Goal: Book appointment/travel/reservation

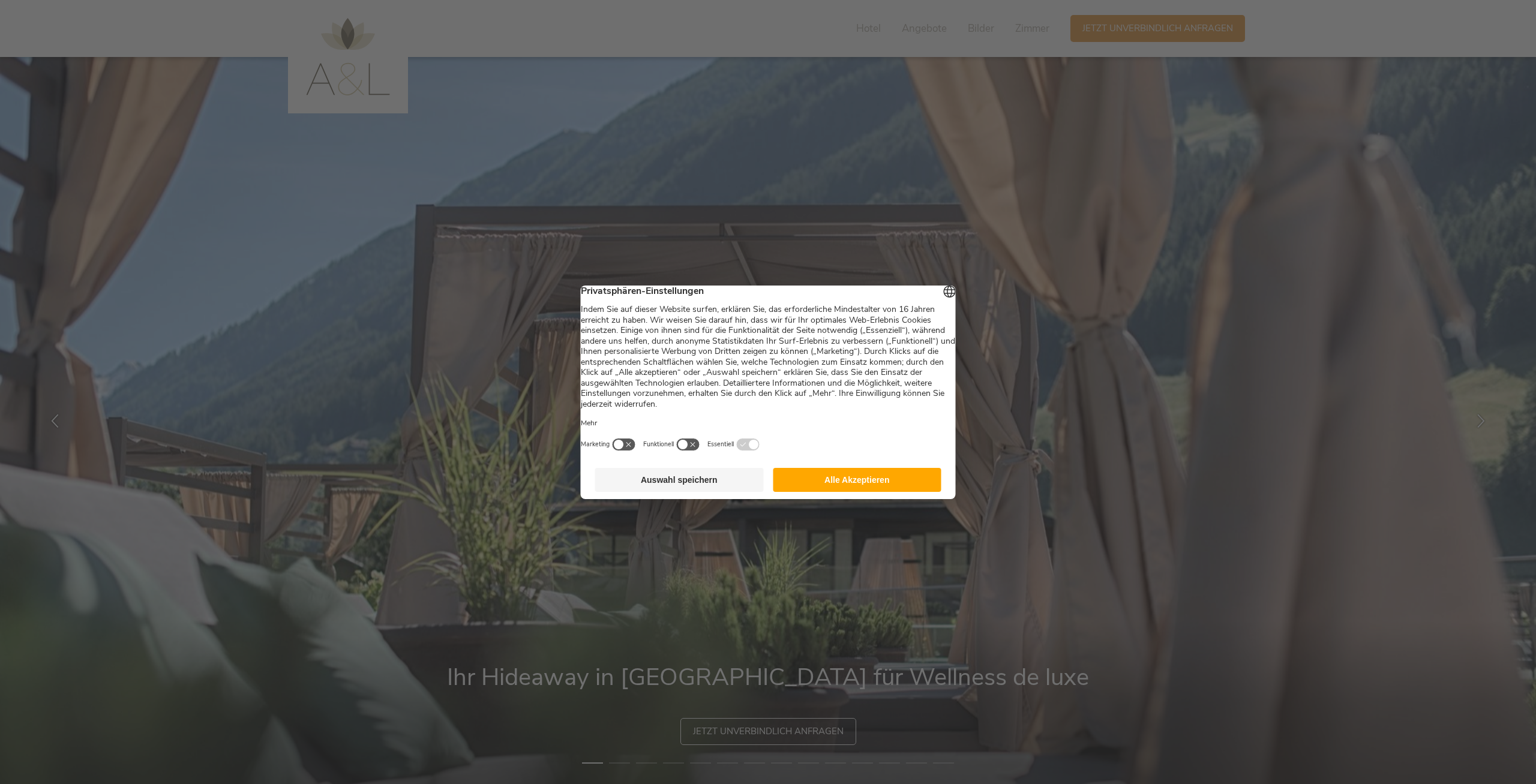
click at [829, 489] on button "Alle Akzeptieren" at bounding box center [857, 480] width 168 height 24
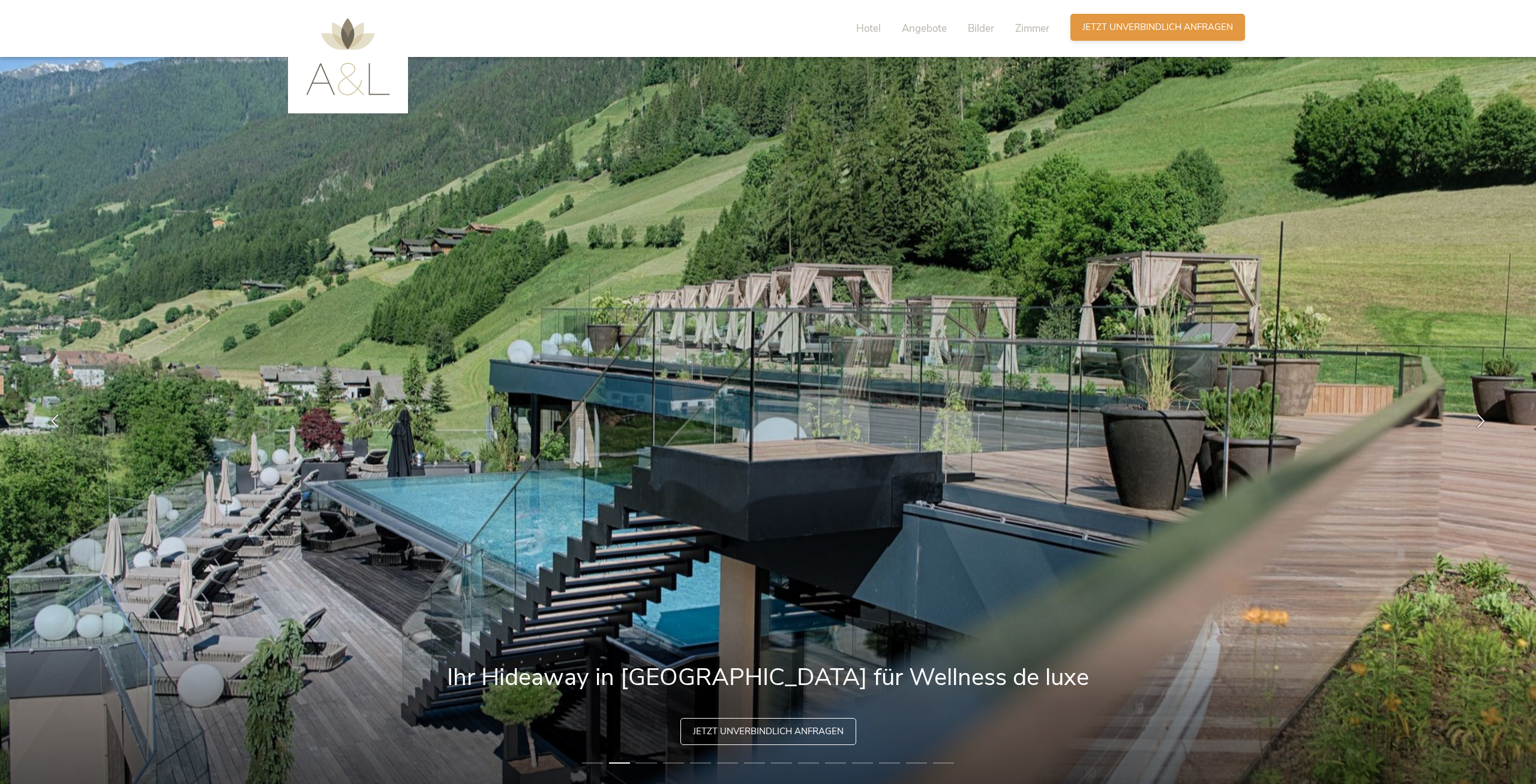
click at [1140, 21] on div "Anfragen Jetzt unverbindlich anfragen" at bounding box center [1157, 27] width 175 height 27
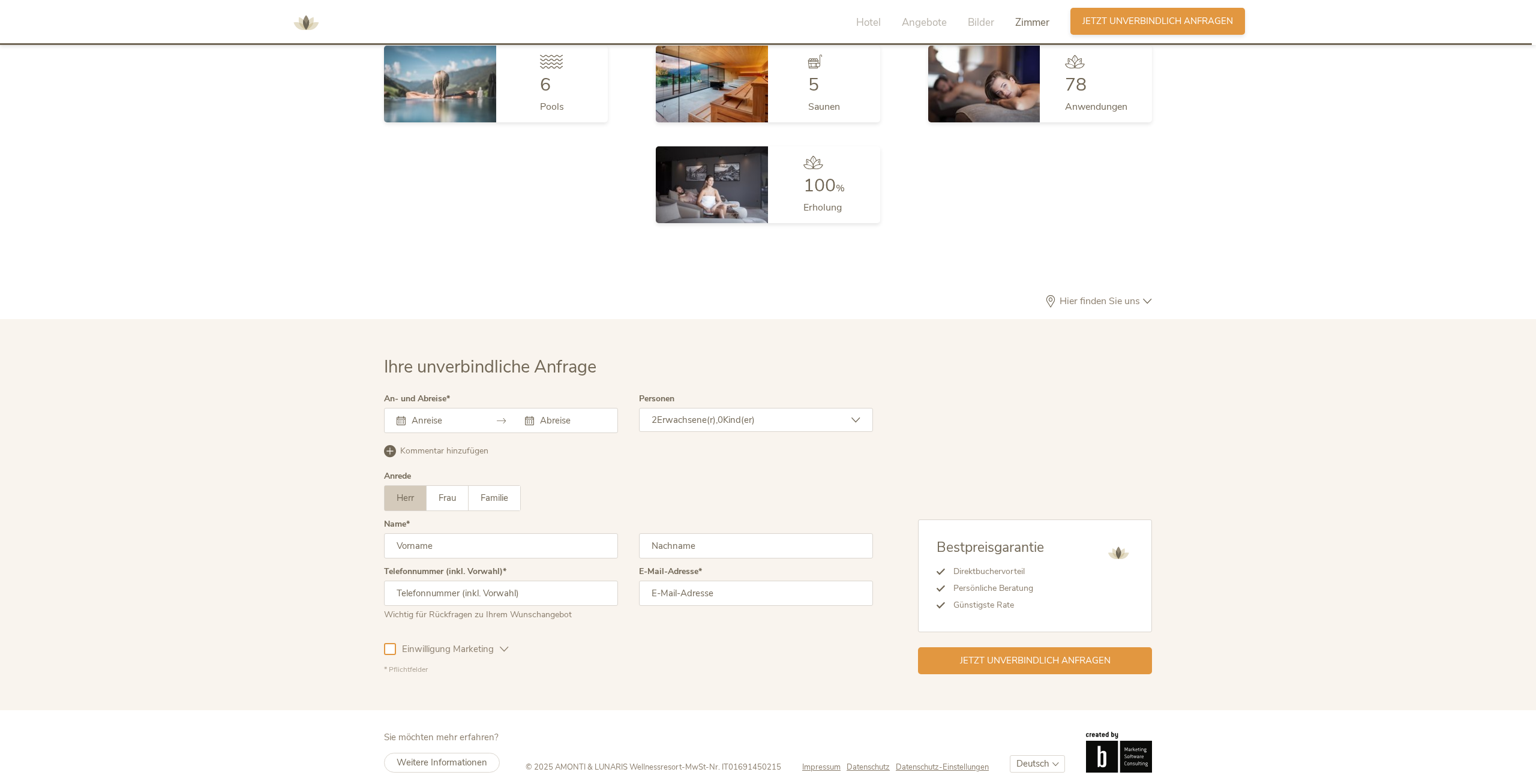
scroll to position [3681, 0]
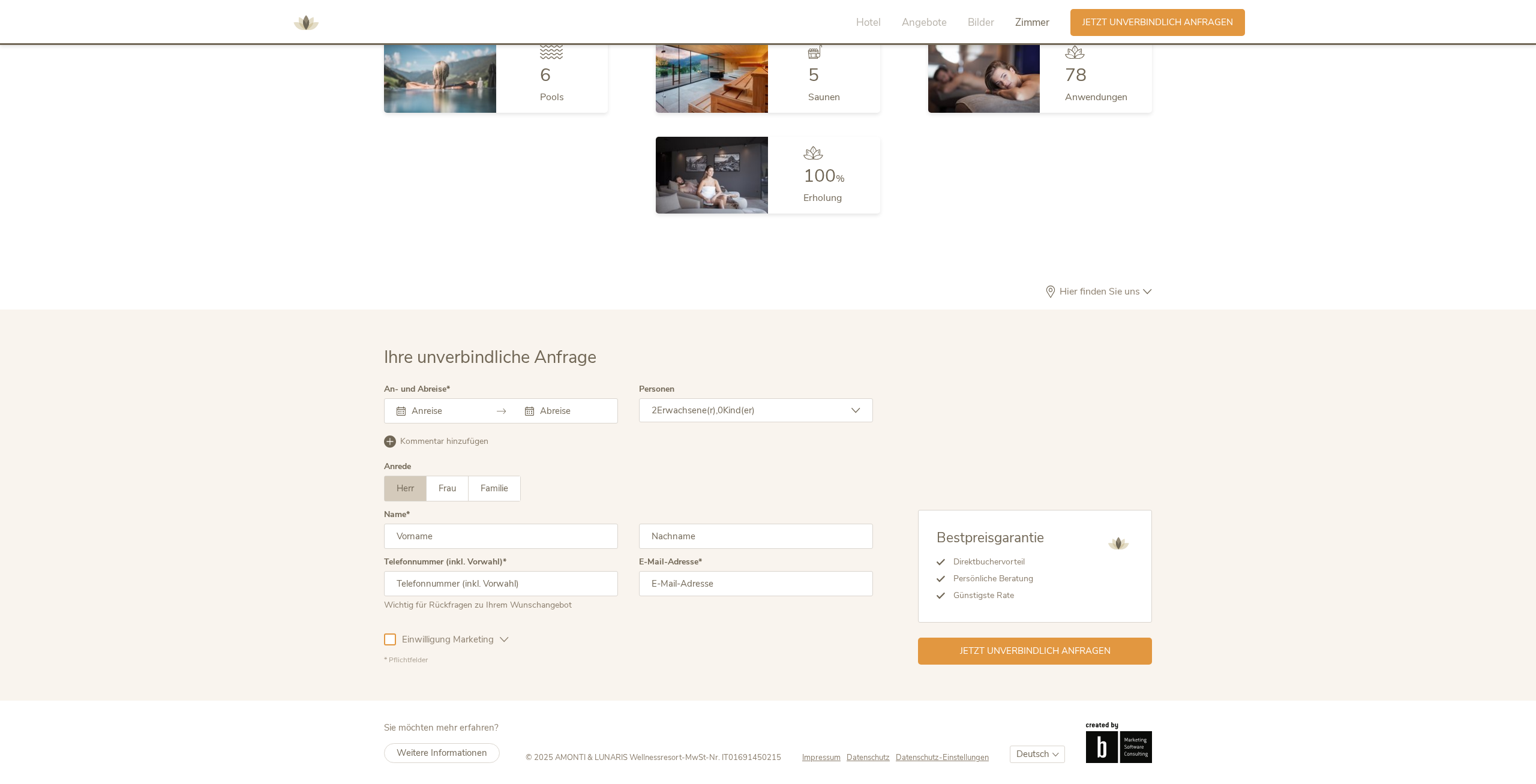
click at [468, 414] on input "text" at bounding box center [443, 411] width 68 height 12
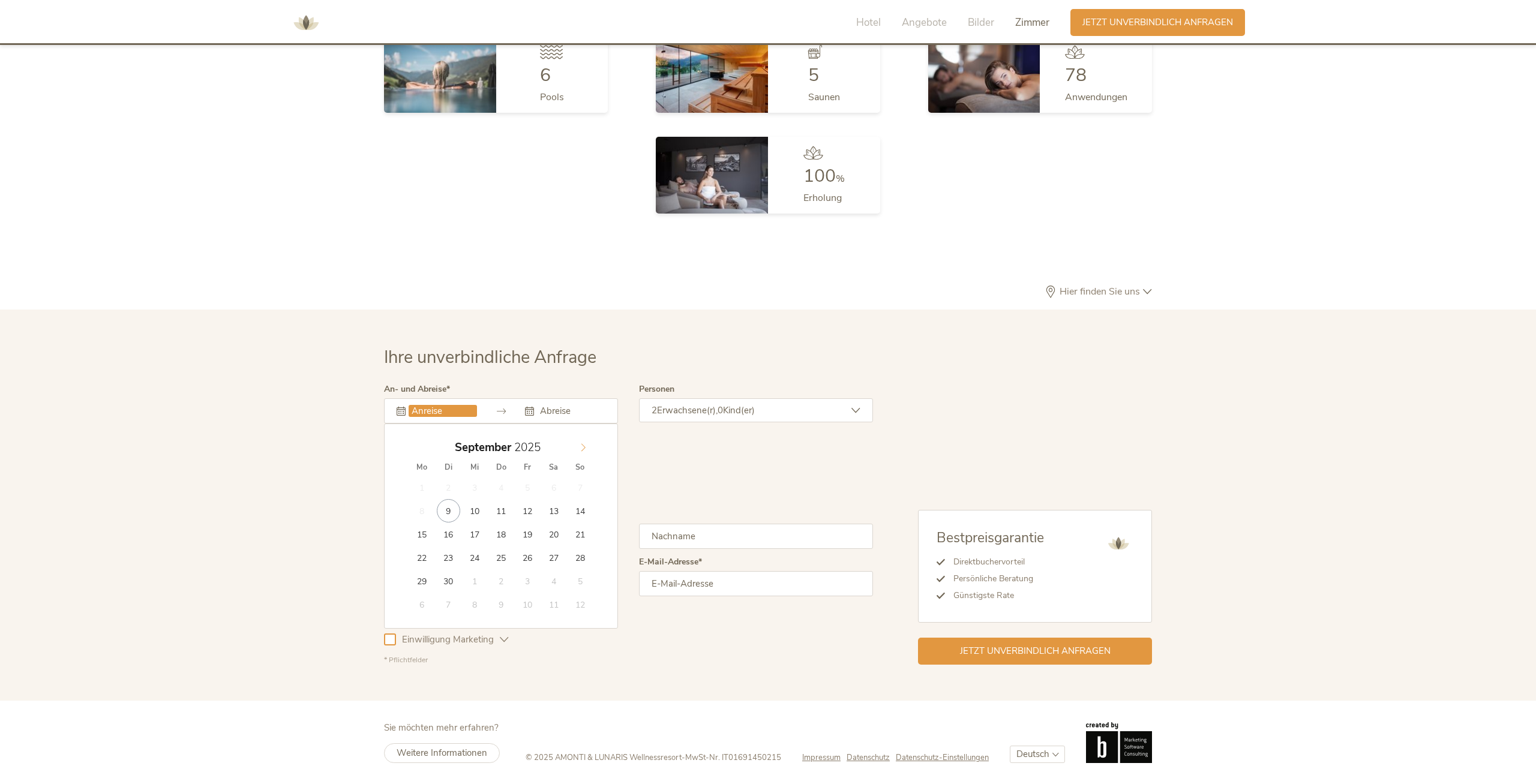
click at [589, 445] on span at bounding box center [583, 445] width 21 height 17
click at [586, 446] on icon at bounding box center [583, 448] width 9 height 9
click at [417, 448] on icon at bounding box center [419, 447] width 4 height 8
type input "18.10.2025"
type input "23.10.2025"
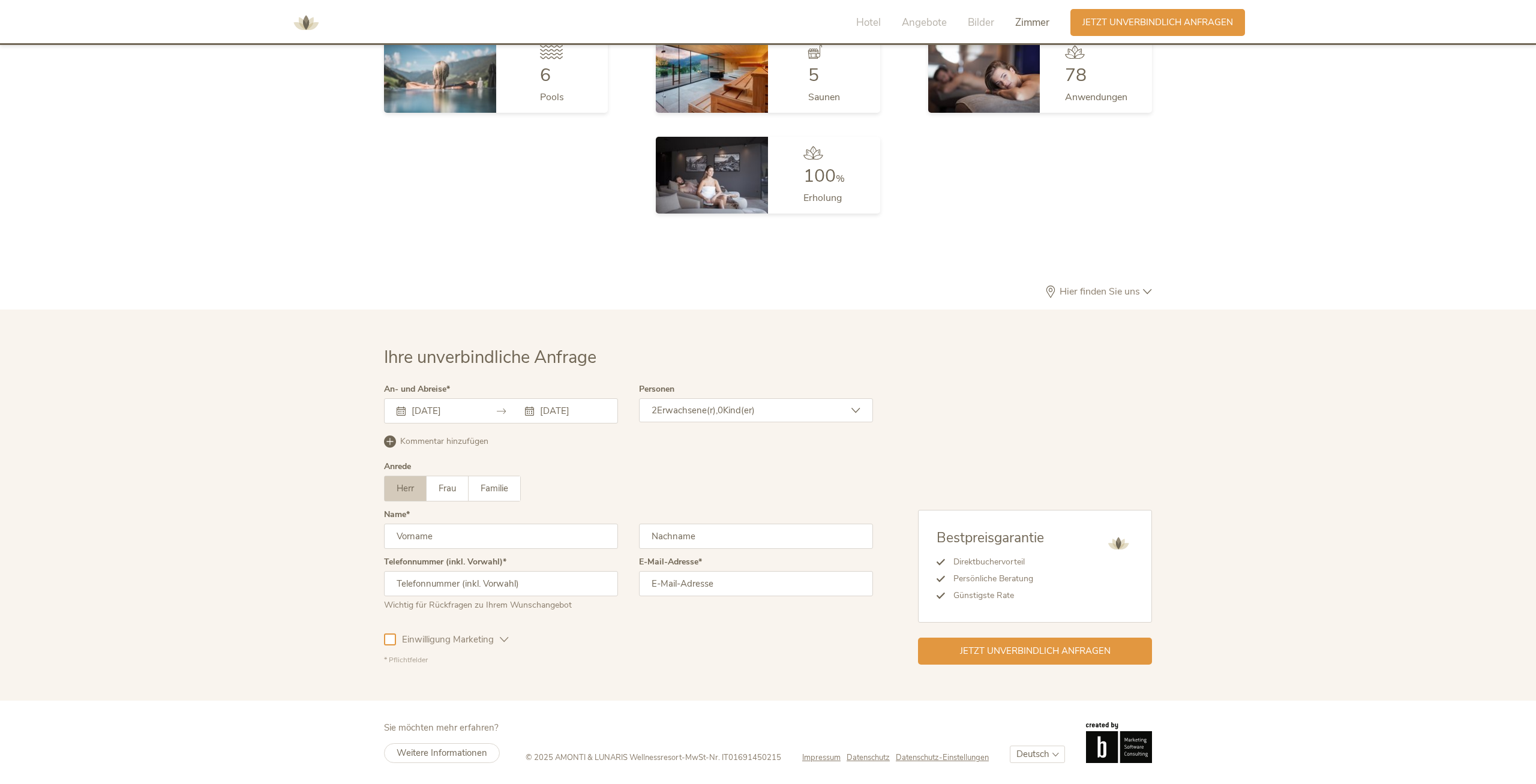
click at [859, 406] on div "2 Erwachsene(r), 0 Kind(er)" at bounding box center [756, 411] width 234 height 24
click at [849, 468] on icon at bounding box center [849, 469] width 17 height 17
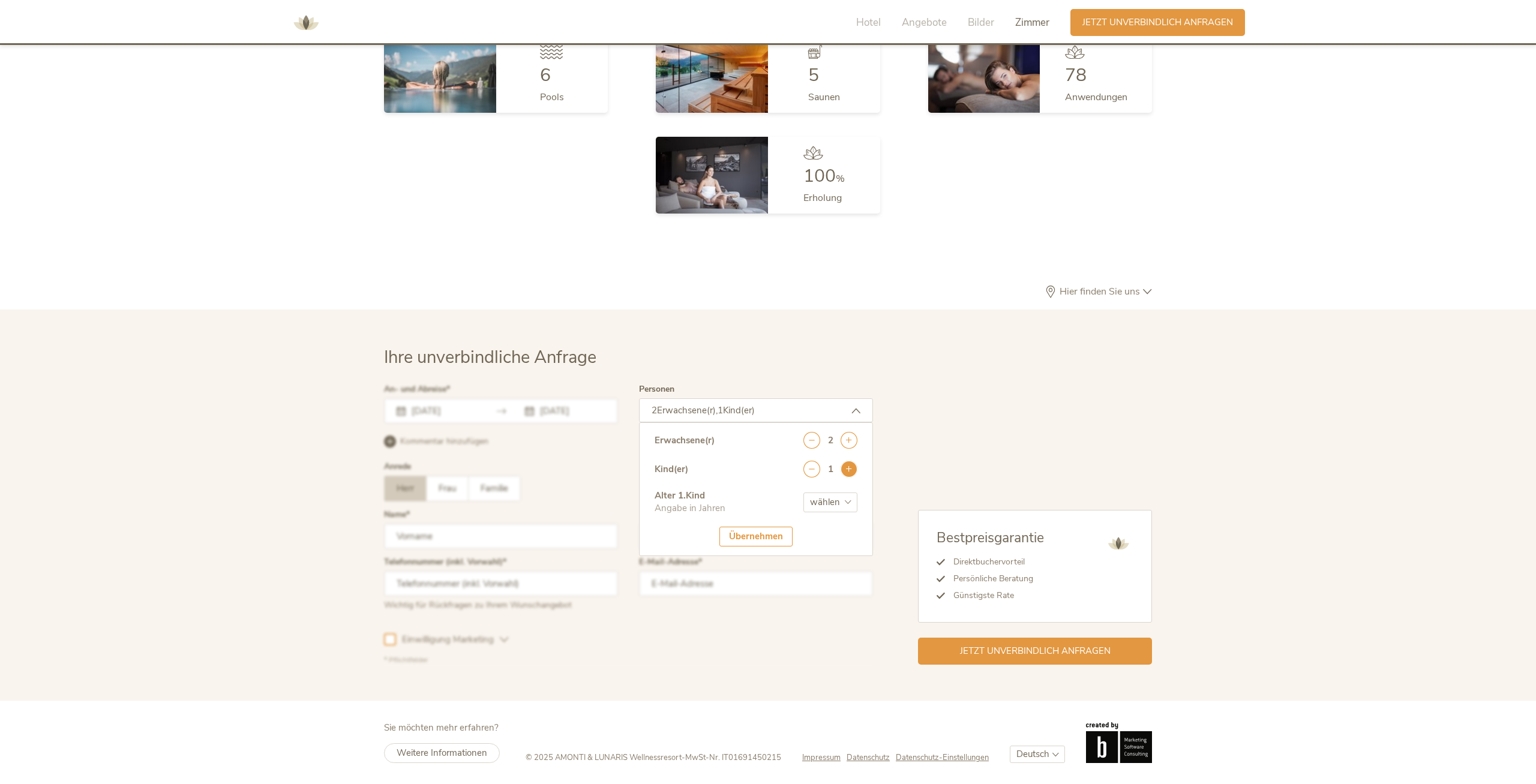
click at [849, 468] on icon at bounding box center [849, 469] width 17 height 17
click at [804, 492] on select "wählen 0 1 2 3 4 5 6 7 8 9 10 11 12 13 14 15 16 17" at bounding box center [831, 502] width 54 height 20
select select "0"
click option "0" at bounding box center [0, 0] width 0 height 0
click at [804, 530] on select "wählen 0 1 2 3 4 5 6 7 8 9 10 11 12 13 14 15 16 17" at bounding box center [831, 540] width 54 height 20
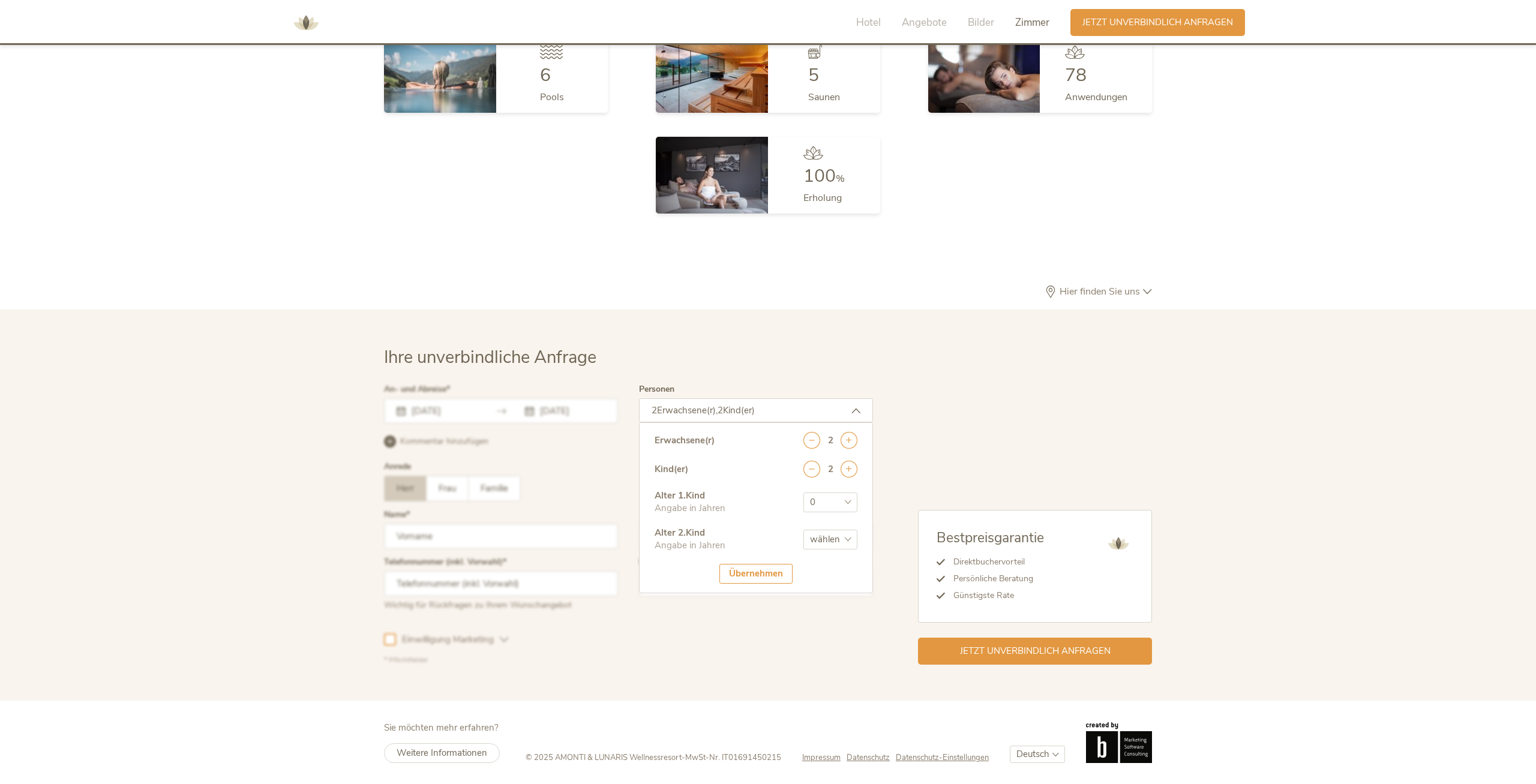
select select "2"
click option "2" at bounding box center [0, 0] width 0 height 0
click at [635, 630] on div at bounding box center [628, 525] width 495 height 286
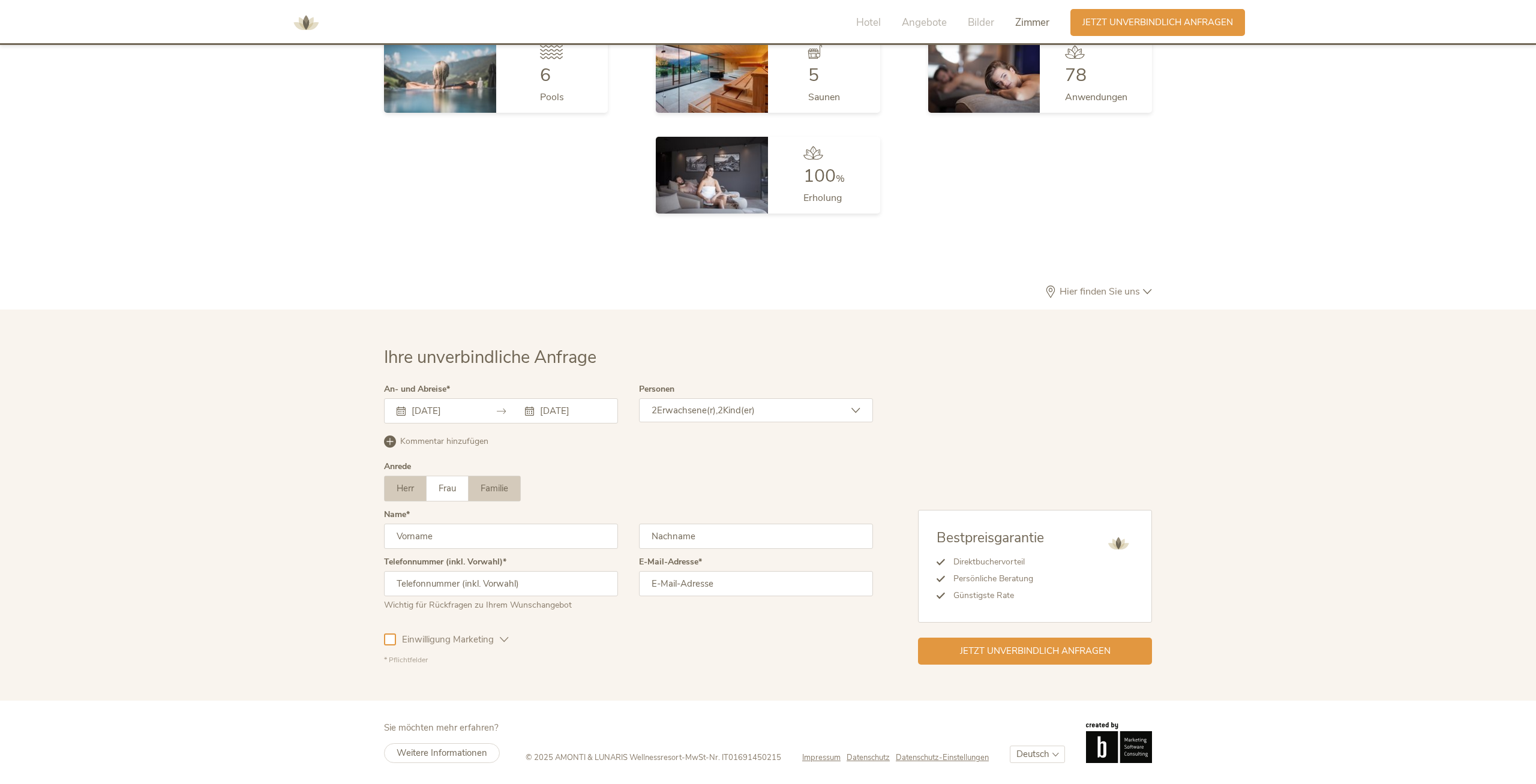
click at [497, 489] on span "Familie" at bounding box center [494, 488] width 28 height 12
click at [451, 540] on input "text" at bounding box center [501, 536] width 234 height 25
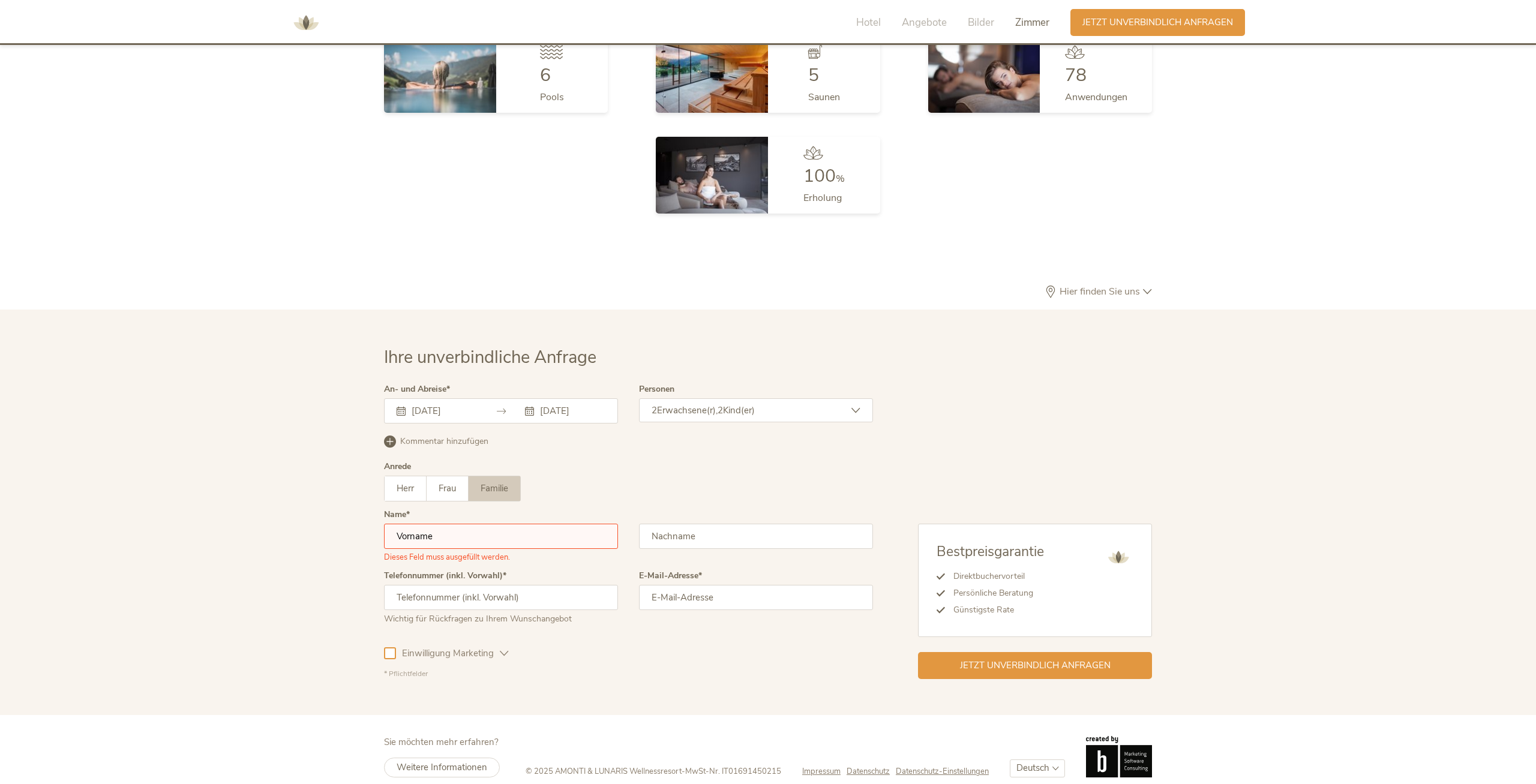
type input "Marc"
type input "Dinser"
type input "07522771430"
type input "marc.dinser@automarkt-dinser.de"
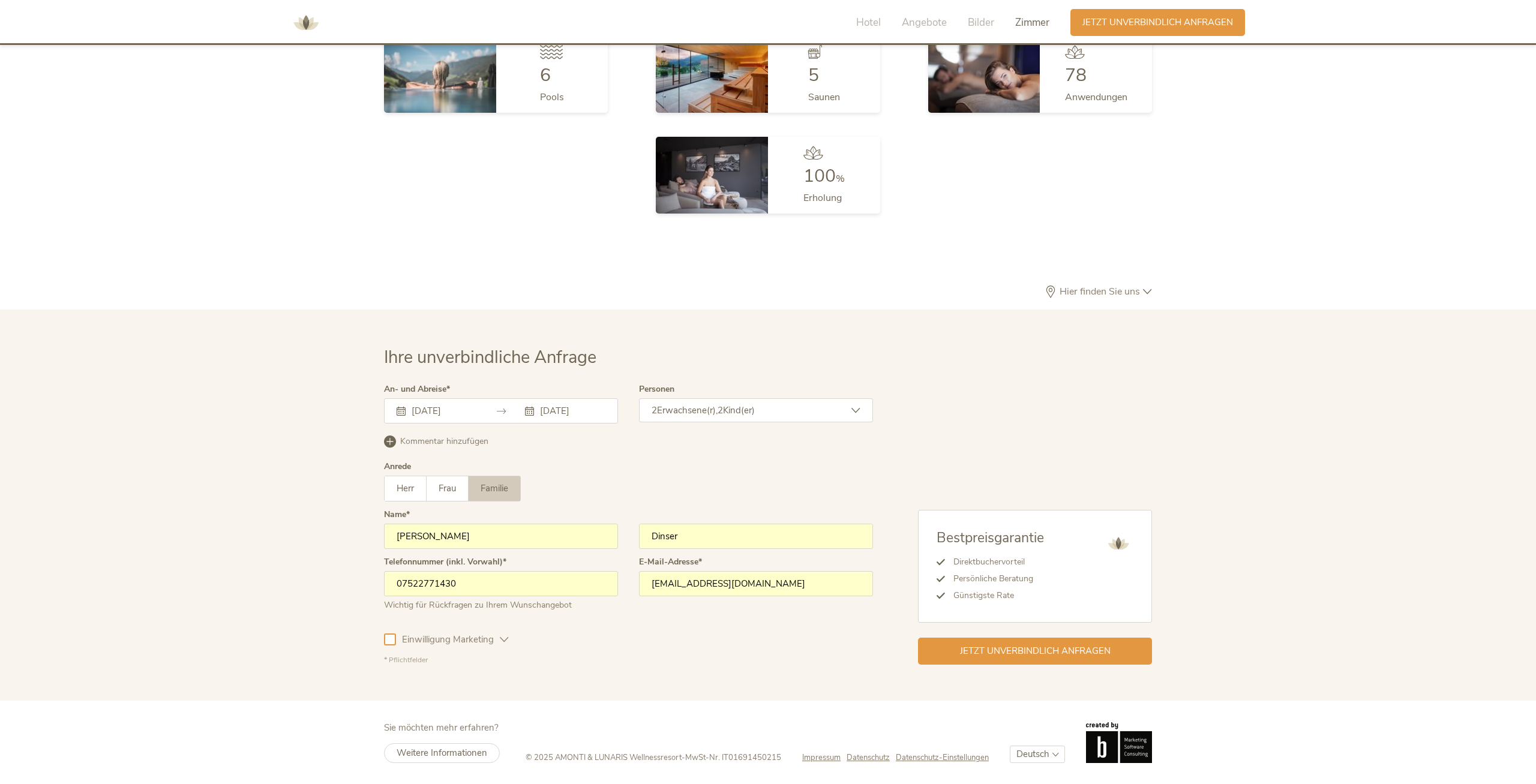
click at [480, 581] on input "07522771430" at bounding box center [501, 583] width 234 height 25
type input "0"
type input "00491755233433"
click at [392, 646] on div "Einwilligung Marketing" at bounding box center [446, 637] width 125 height 35
click at [394, 641] on div at bounding box center [390, 639] width 12 height 12
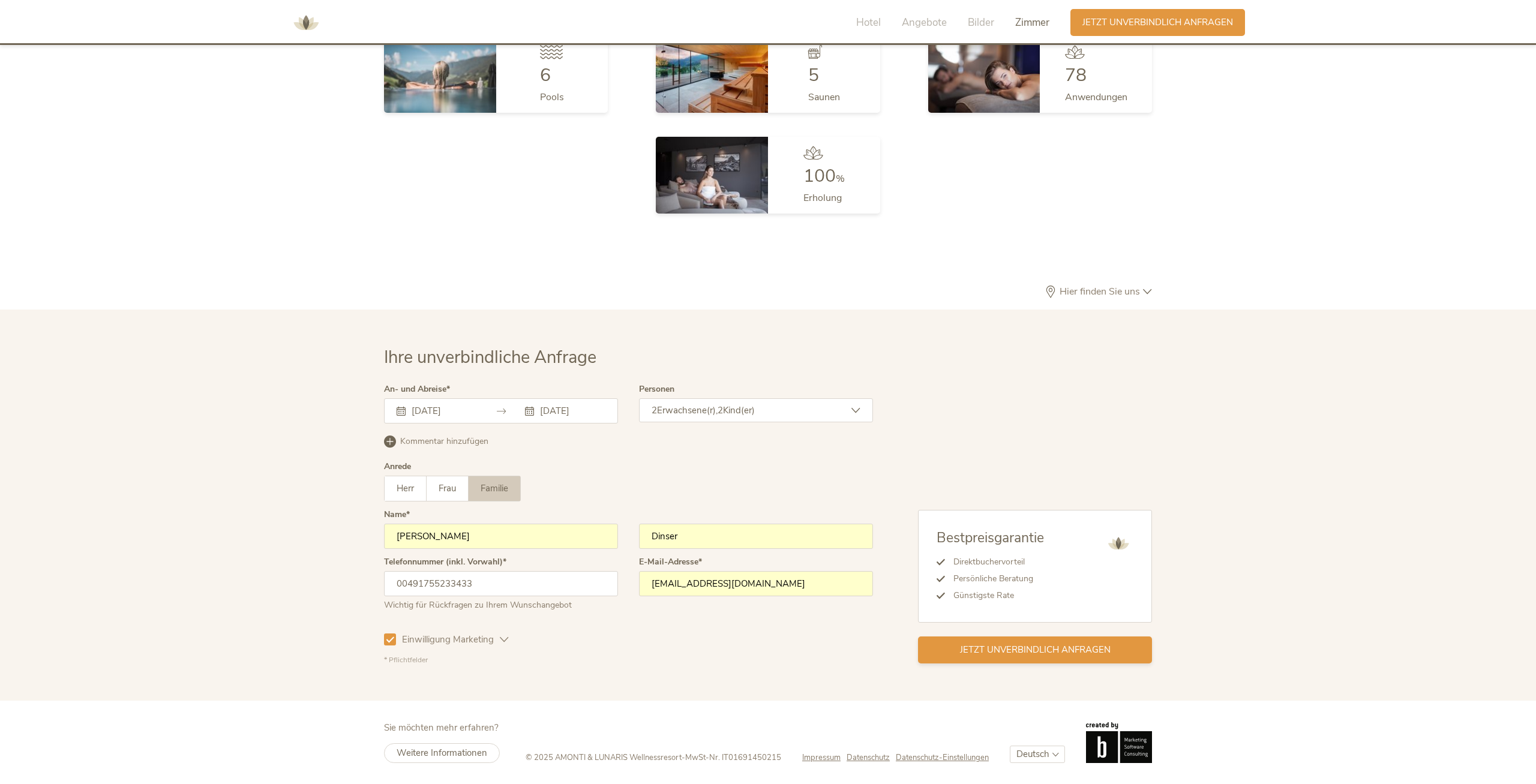
click at [1023, 646] on span "Jetzt unverbindlich anfragen" at bounding box center [1035, 650] width 150 height 13
